Goal: Find contact information: Find contact information

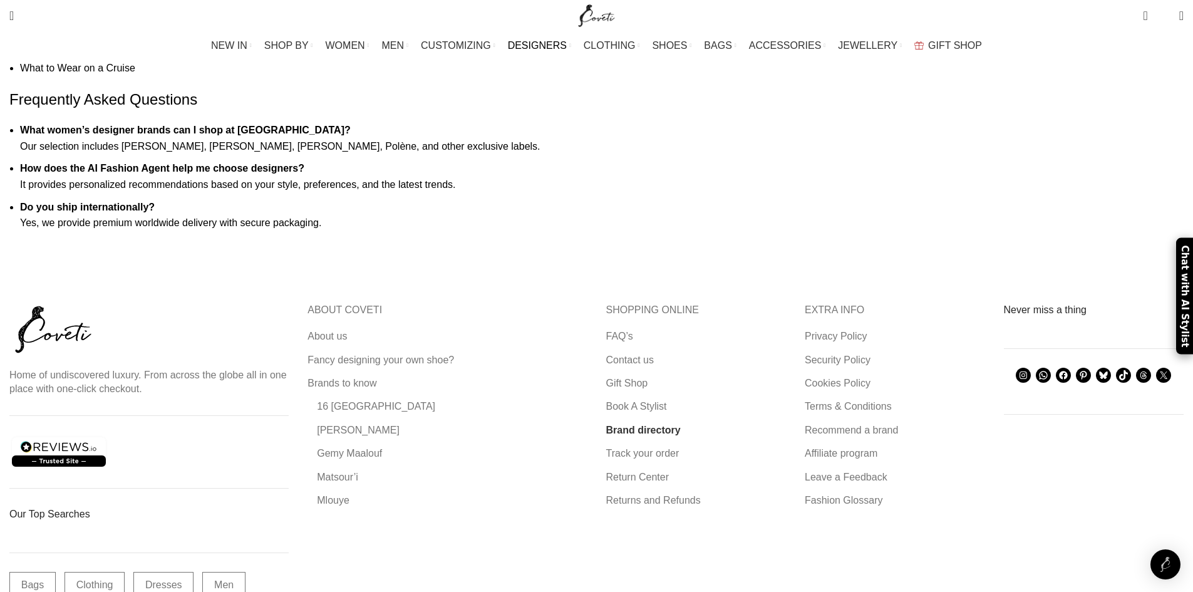
scroll to position [1754, 0]
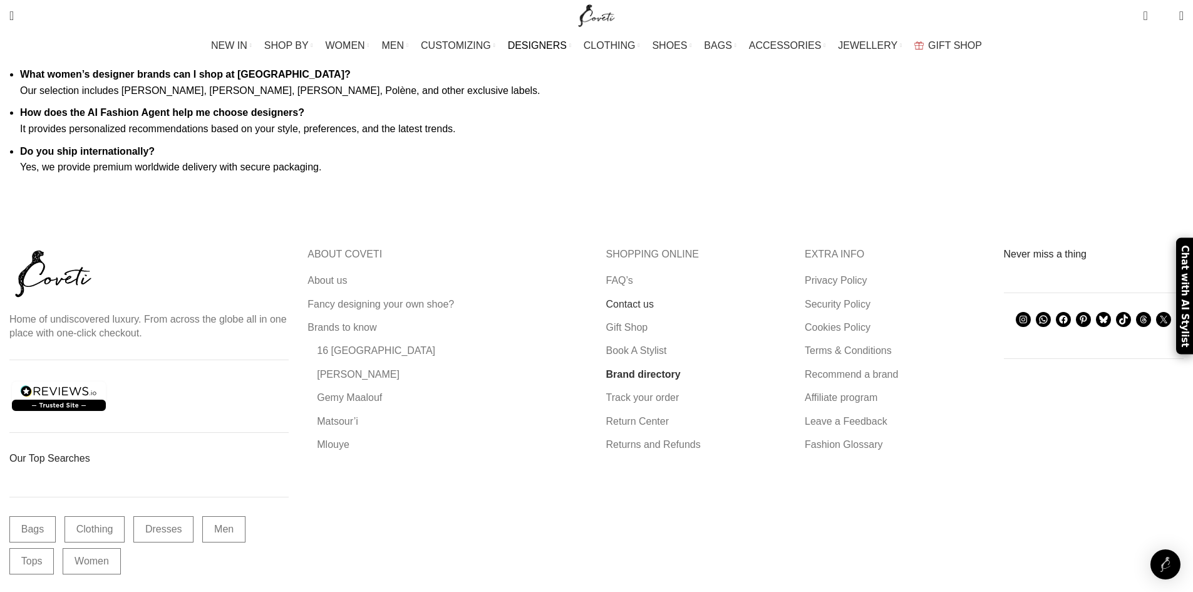
click at [628, 298] on link "Contact us" at bounding box center [630, 305] width 49 height 14
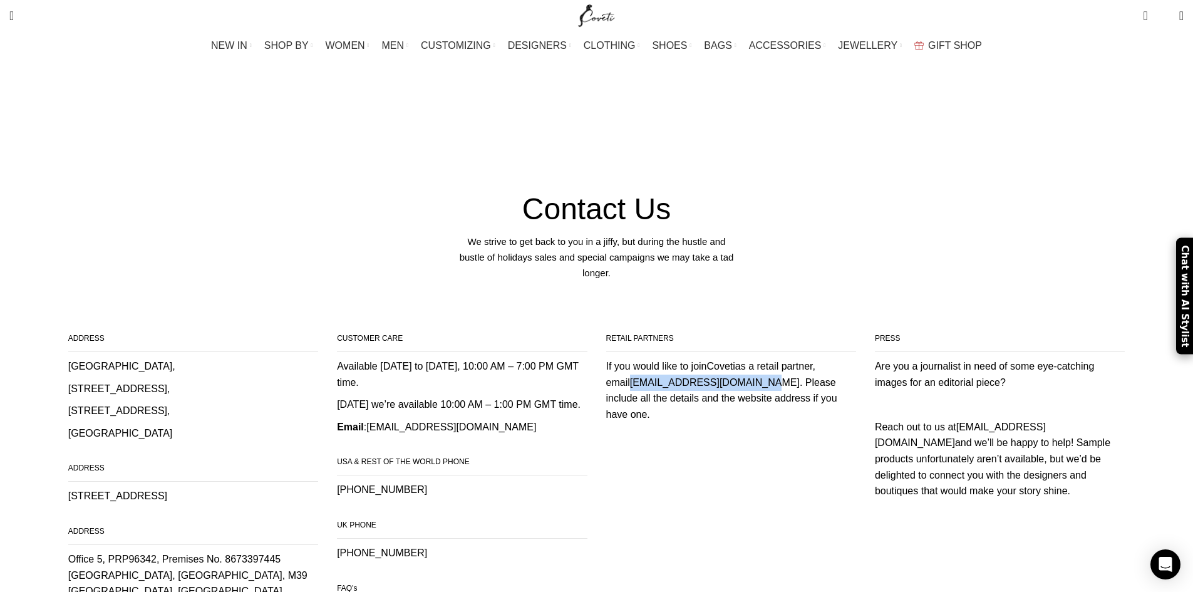
drag, startPoint x: 600, startPoint y: 319, endPoint x: 707, endPoint y: 312, distance: 106.7
click at [707, 331] on div "RETAIL PARTNERS If you would like to join Coveti as a retail partner, email ret…" at bounding box center [731, 376] width 269 height 91
copy link "retailpartners@coveti.com"
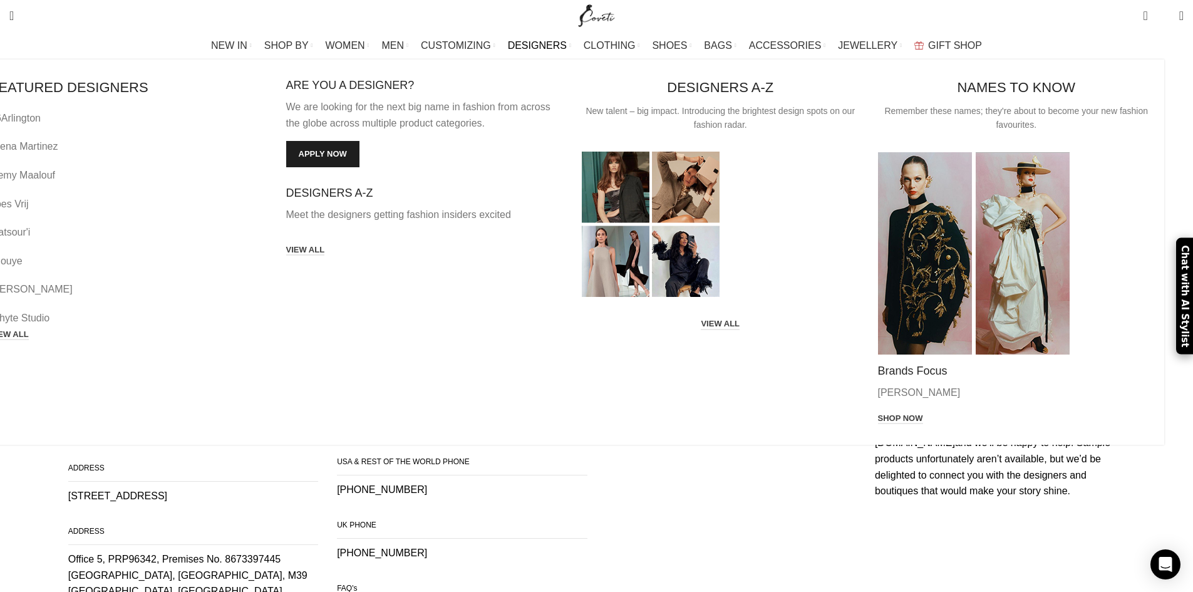
click at [360, 160] on link "Apply now" at bounding box center [322, 154] width 73 height 26
